Goal: Find specific page/section: Find specific page/section

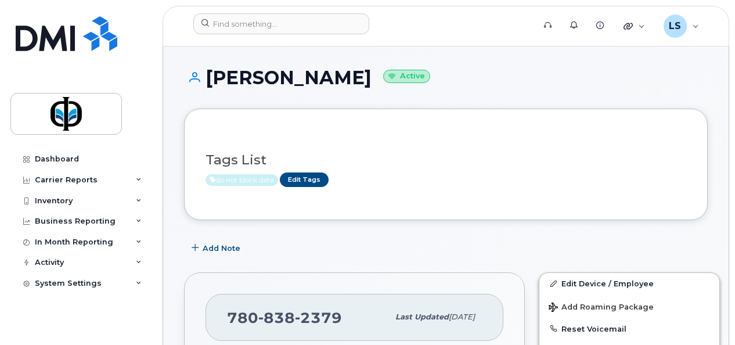
scroll to position [175, 0]
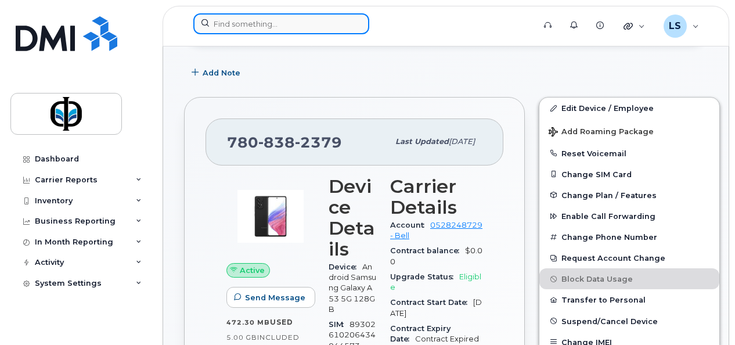
click at [282, 26] on input at bounding box center [281, 23] width 176 height 21
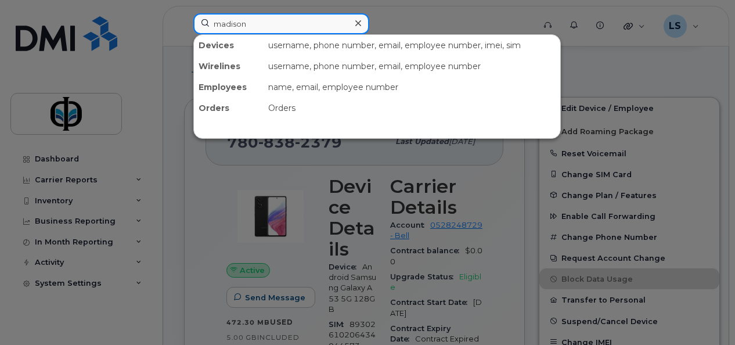
type input "madison"
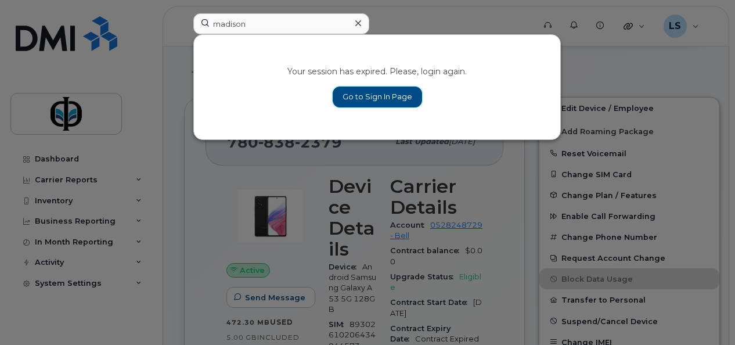
click at [371, 100] on link "Go to Sign In Page" at bounding box center [377, 97] width 89 height 21
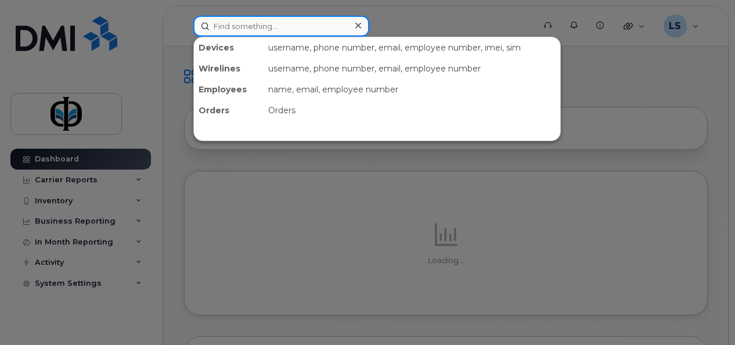
click at [312, 32] on input at bounding box center [281, 26] width 176 height 21
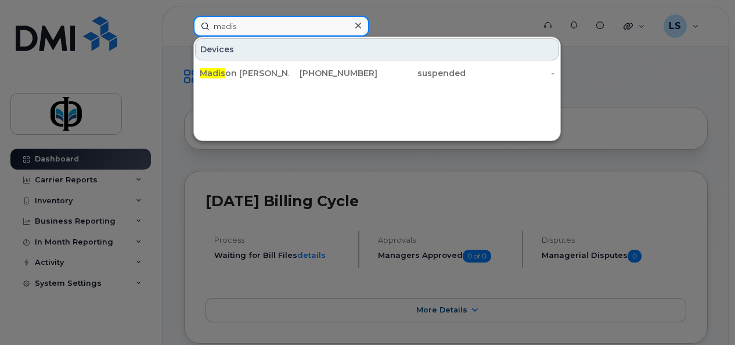
type input "madis"
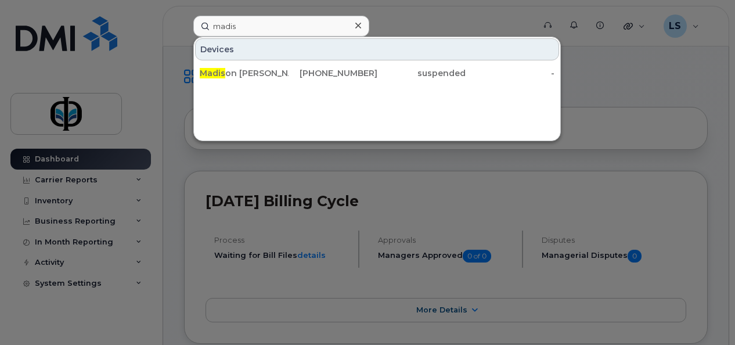
click at [309, 82] on div "Madis on Carey 780-742-3511 suspended -" at bounding box center [377, 73] width 367 height 23
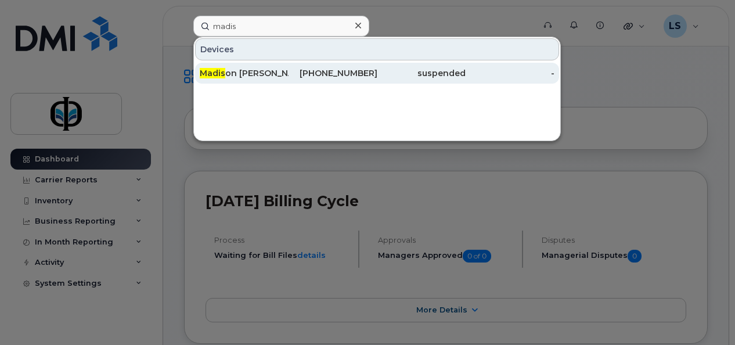
click at [308, 71] on div "780-742-3511" at bounding box center [333, 73] width 89 height 12
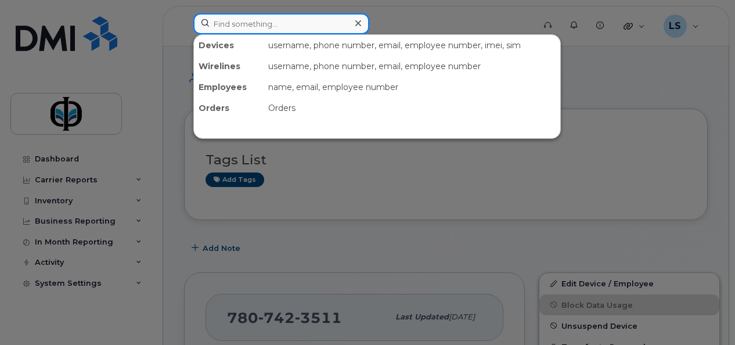
click at [258, 32] on input at bounding box center [281, 23] width 176 height 21
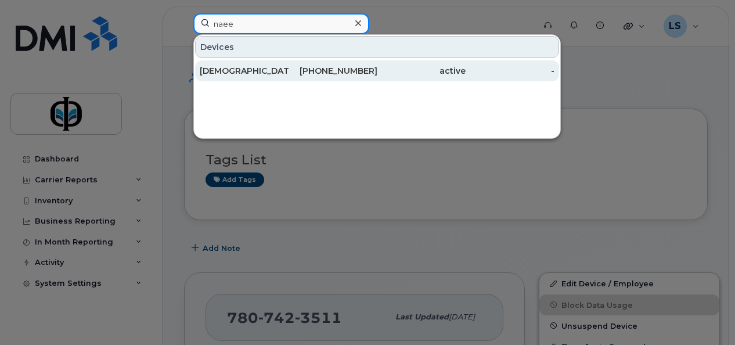
type input "naee"
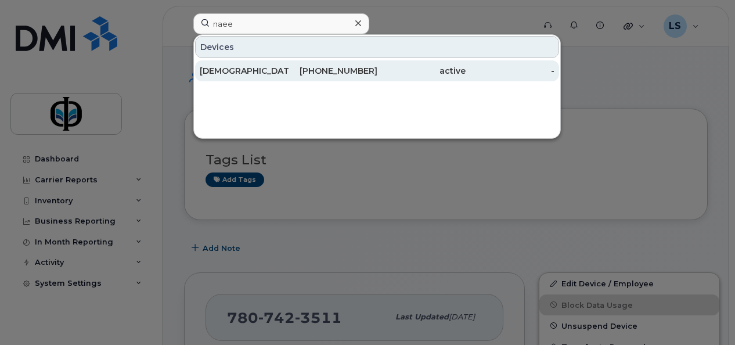
click at [298, 73] on span "Naee" at bounding box center [309, 71] width 22 height 10
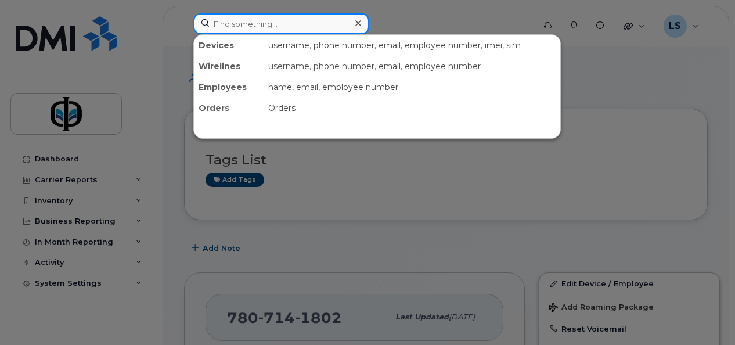
click at [265, 25] on input at bounding box center [281, 23] width 176 height 21
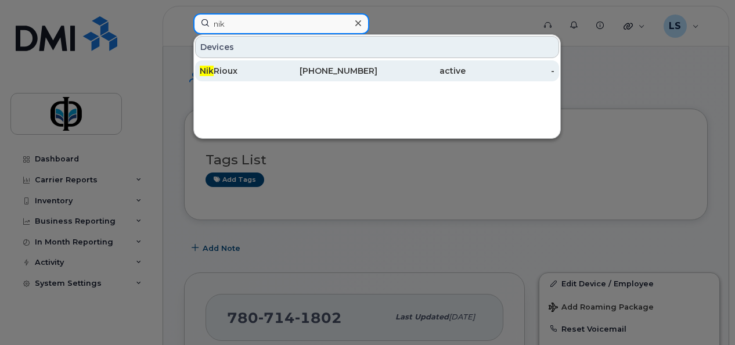
type input "nik"
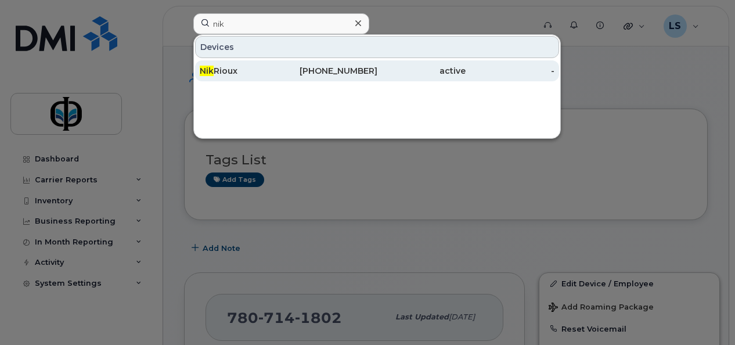
click at [262, 70] on div "Nik Rioux" at bounding box center [244, 71] width 89 height 12
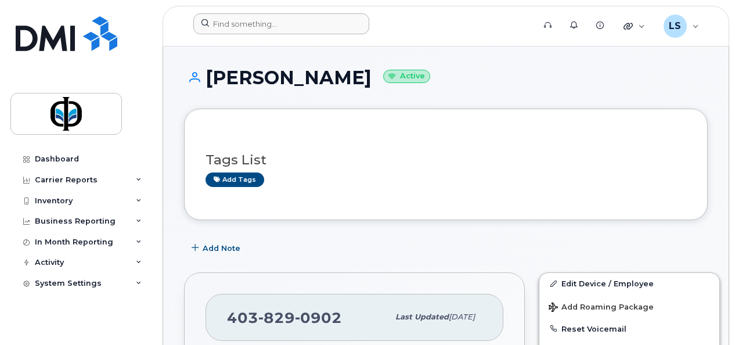
click at [336, 13] on header "Support Alerts Knowledge Base Quicklinks Suspend / Cancel Device Change SIM Car…" at bounding box center [446, 26] width 567 height 41
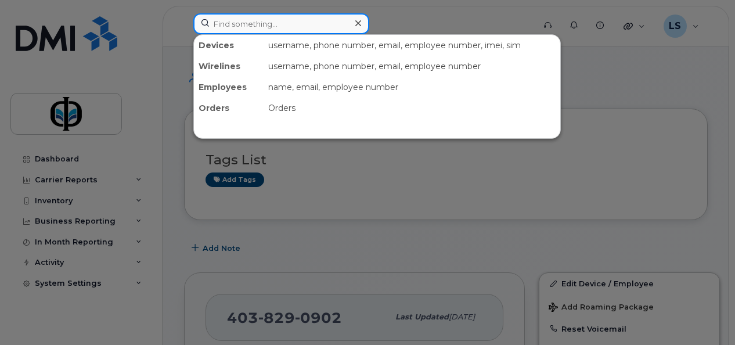
click at [313, 24] on input at bounding box center [281, 23] width 176 height 21
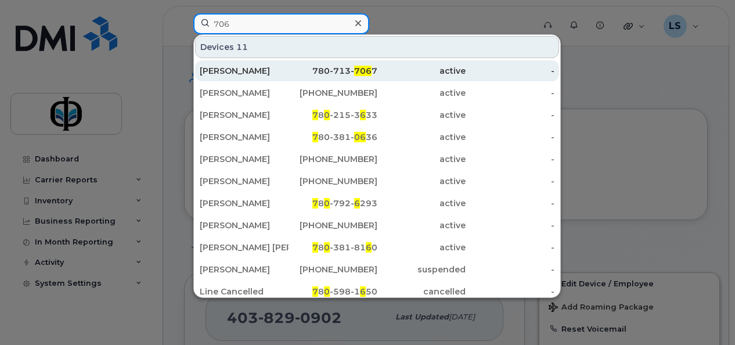
type input "706"
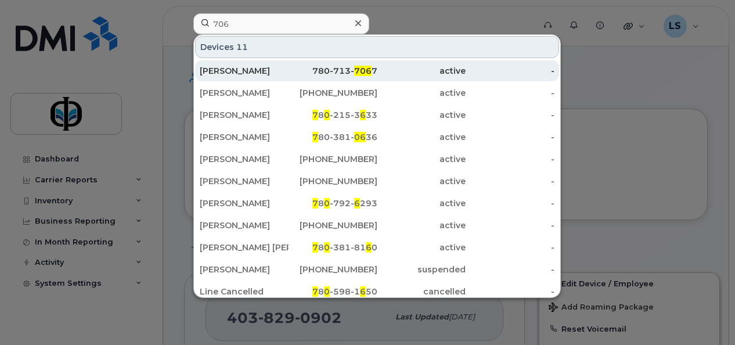
click at [300, 67] on div "780-713- 706 7" at bounding box center [333, 71] width 89 height 12
